Goal: Information Seeking & Learning: Find specific fact

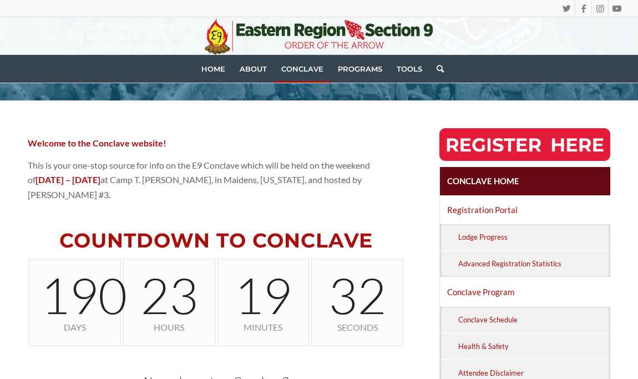
scroll to position [228, 0]
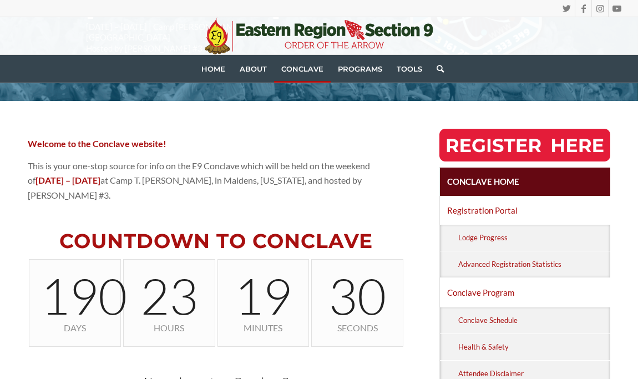
click at [504, 144] on img at bounding box center [524, 145] width 171 height 33
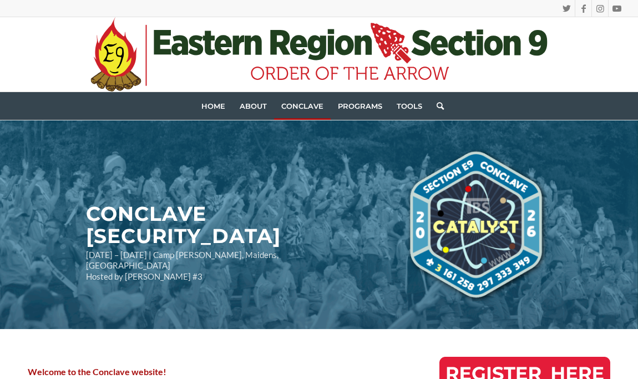
scroll to position [0, 0]
click at [436, 104] on link "Search" at bounding box center [436, 106] width 14 height 28
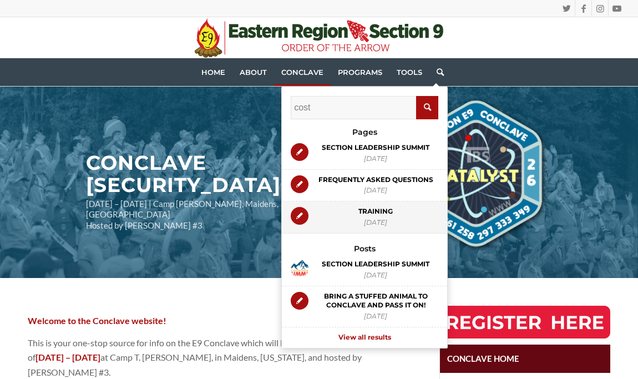
scroll to position [53, 0]
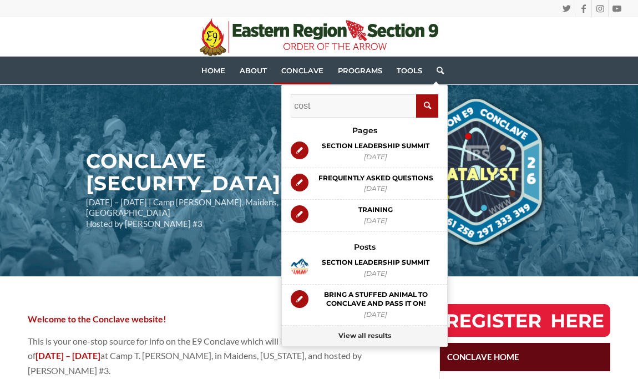
type input "cost"
click at [354, 331] on link "View all results" at bounding box center [364, 336] width 165 height 21
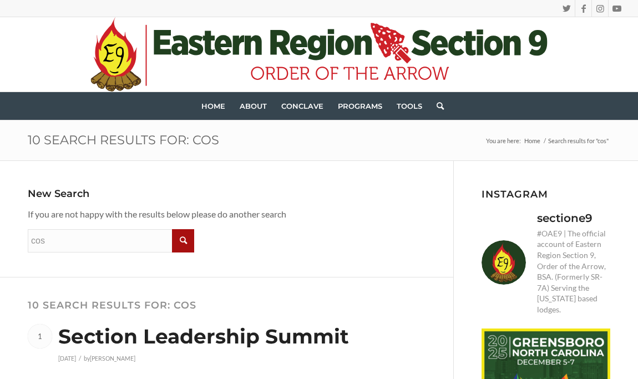
click at [47, 237] on input "cos" at bounding box center [111, 240] width 166 height 23
type input "cost conclave"
click at [182, 238] on input "" at bounding box center [183, 240] width 22 height 23
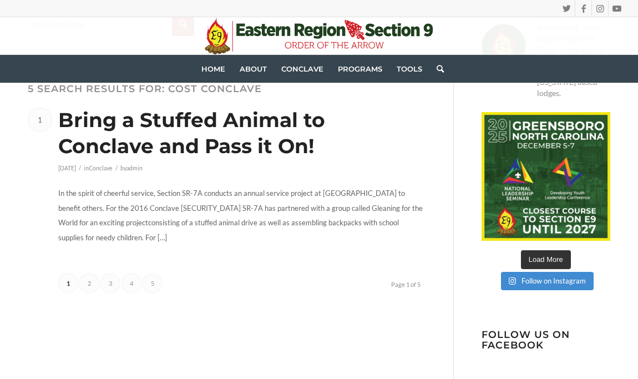
scroll to position [217, 0]
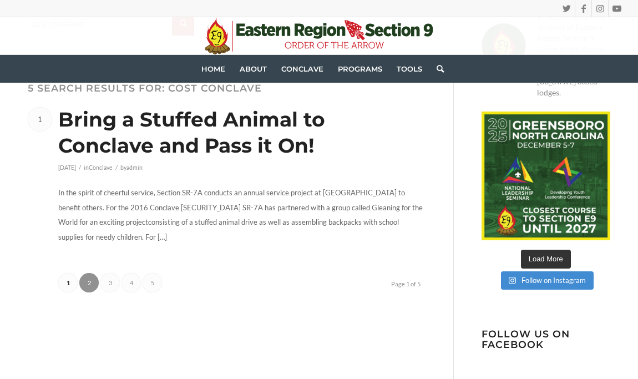
click at [88, 283] on link "2" at bounding box center [88, 282] width 19 height 19
